Goal: Information Seeking & Learning: Learn about a topic

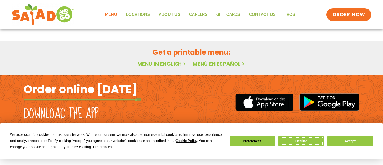
click at [306, 146] on button "Decline" at bounding box center [301, 141] width 45 height 10
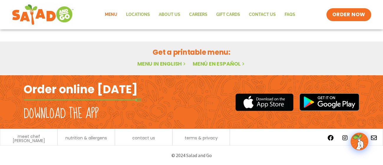
click at [154, 63] on link "Menu in English" at bounding box center [162, 63] width 50 height 7
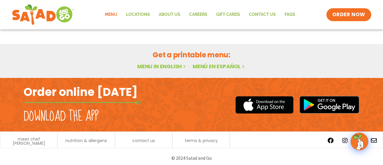
click at [165, 65] on link "Menu in English" at bounding box center [162, 66] width 50 height 7
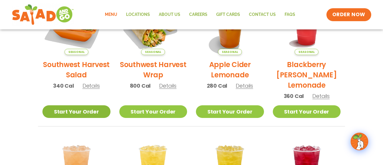
scroll to position [163, 0]
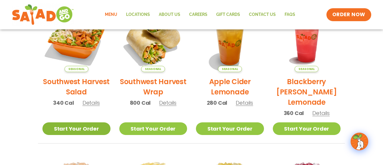
click at [83, 131] on link "Start Your Order" at bounding box center [76, 129] width 68 height 13
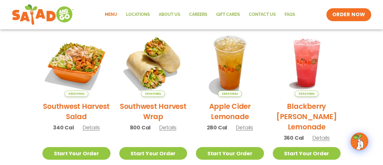
scroll to position [139, 0]
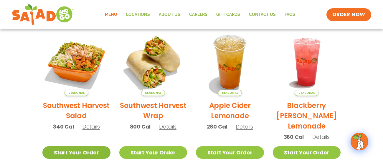
click at [72, 153] on link "Start Your Order" at bounding box center [76, 153] width 68 height 13
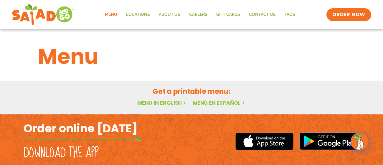
scroll to position [39, 0]
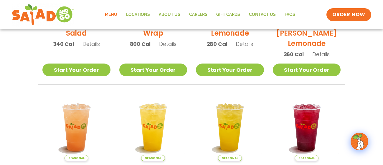
scroll to position [419, 0]
